Goal: Task Accomplishment & Management: Manage account settings

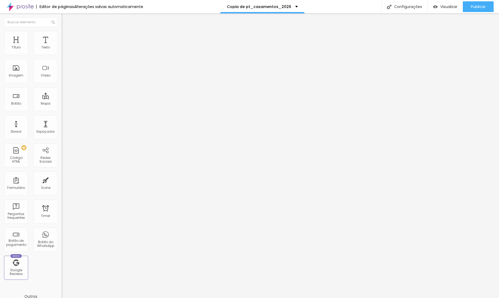
click at [62, 82] on span "Normal" at bounding box center [68, 82] width 12 height 5
drag, startPoint x: 43, startPoint y: 92, endPoint x: 35, endPoint y: 47, distance: 46.1
click at [62, 88] on span "Pequeno" at bounding box center [69, 85] width 14 height 5
click at [62, 31] on li "Estilo" at bounding box center [93, 33] width 62 height 5
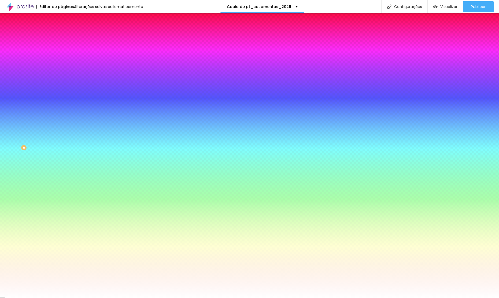
click at [64, 81] on icon "button" at bounding box center [65, 82] width 3 height 3
type input "#FFFFFF"
drag, startPoint x: 71, startPoint y: 134, endPoint x: 51, endPoint y: 121, distance: 24.2
click at [36, 114] on body "Editor de páginas Alterações salvas automaticamente Copia de pt_casamentos_2026…" at bounding box center [249, 149] width 499 height 298
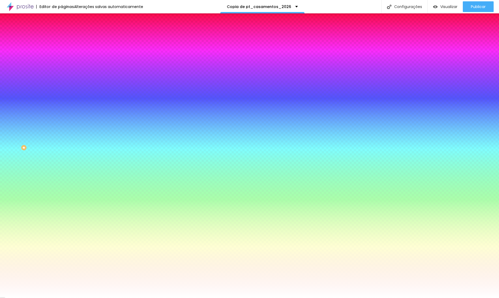
type input "0.1"
type input "0"
click at [323, 298] on div at bounding box center [249, 303] width 499 height 0
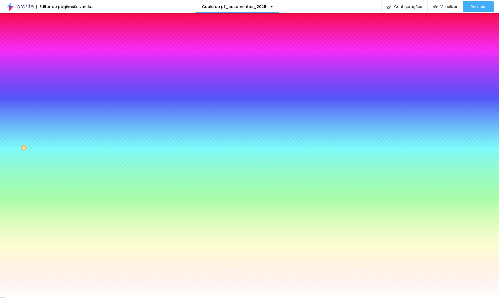
click at [64, 69] on icon "button" at bounding box center [64, 69] width 1 height 1
type input "15"
type input "14"
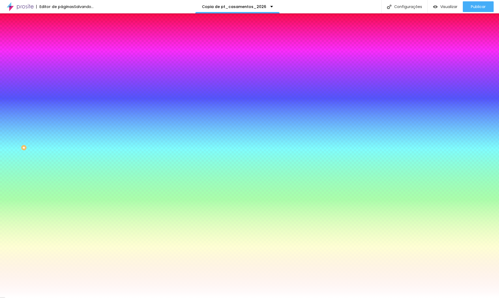
type input "13"
drag, startPoint x: 81, startPoint y: 103, endPoint x: 78, endPoint y: 103, distance: 3.2
type input "13"
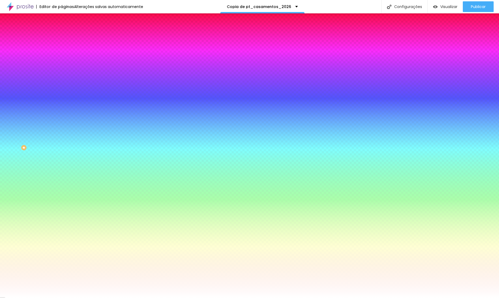
click at [241, 298] on div at bounding box center [249, 303] width 499 height 0
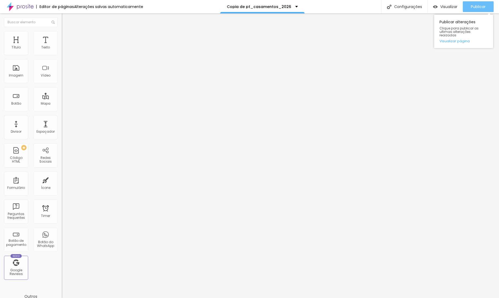
click at [481, 8] on span "Publicar" at bounding box center [477, 7] width 15 height 4
